Goal: Navigation & Orientation: Go to known website

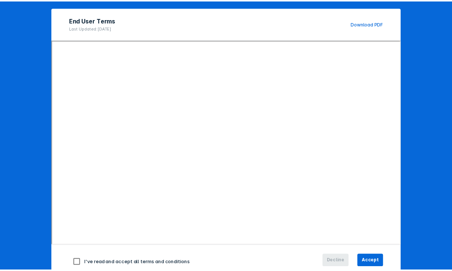
scroll to position [83, 0]
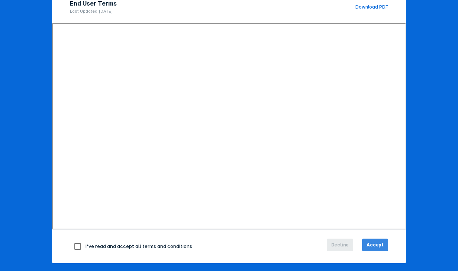
click at [374, 244] on span "Accept" at bounding box center [375, 244] width 17 height 7
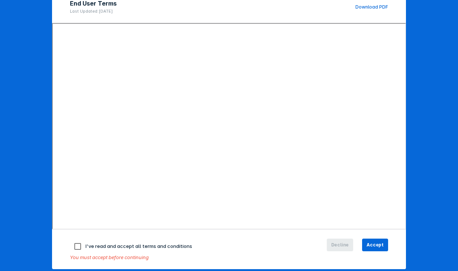
drag, startPoint x: 75, startPoint y: 245, endPoint x: 81, endPoint y: 244, distance: 5.6
click at [76, 245] on input "checkbox" at bounding box center [78, 246] width 16 height 16
checkbox input "true"
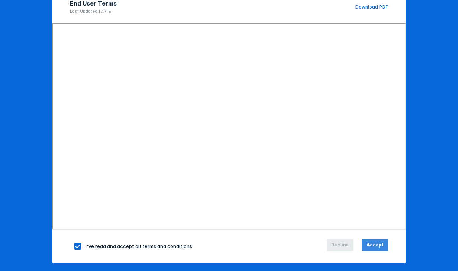
click at [375, 243] on span "Accept" at bounding box center [375, 244] width 17 height 7
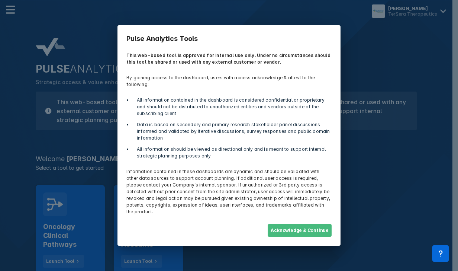
click at [303, 225] on button "Acknowledge & Continue" at bounding box center [300, 230] width 64 height 13
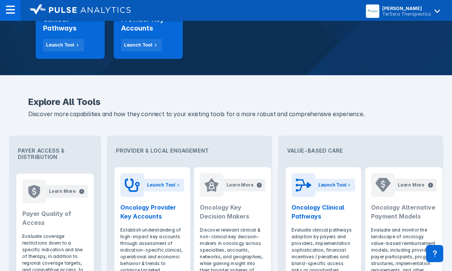
scroll to position [297, 0]
